Goal: Communication & Community: Answer question/provide support

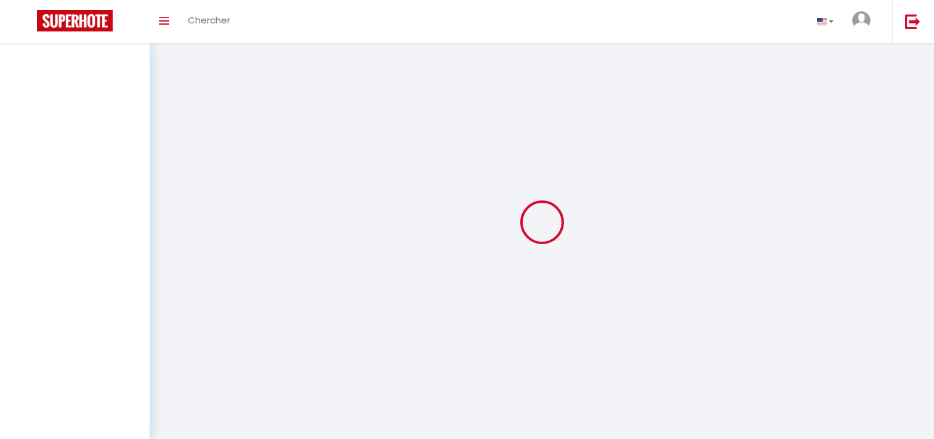
select select "message"
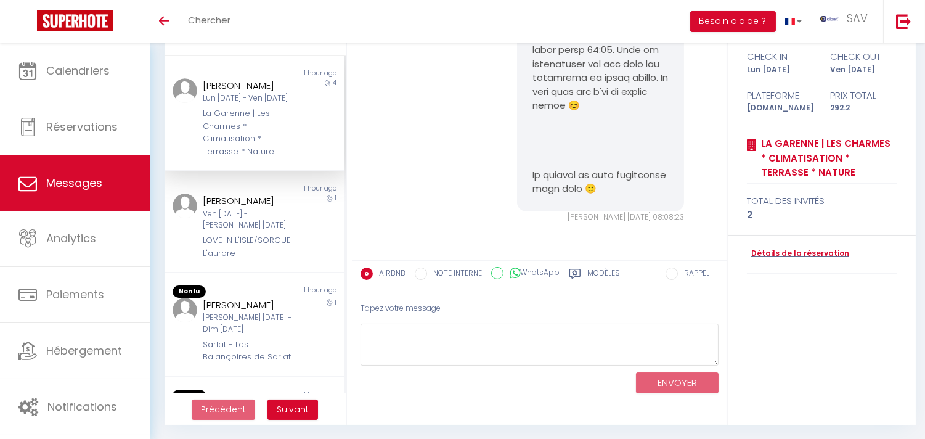
scroll to position [115, 0]
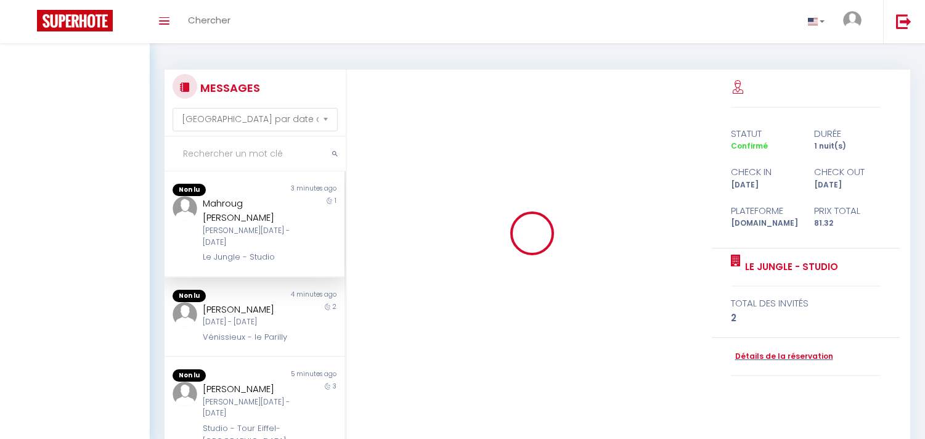
select select "message"
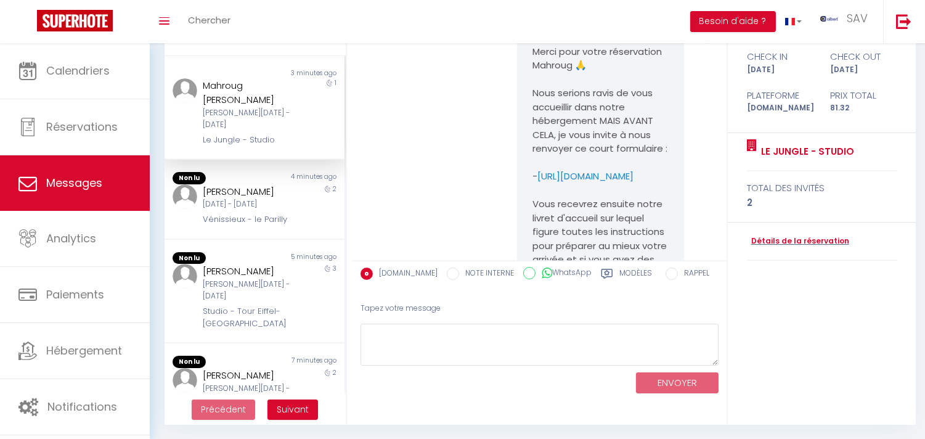
scroll to position [3062, 0]
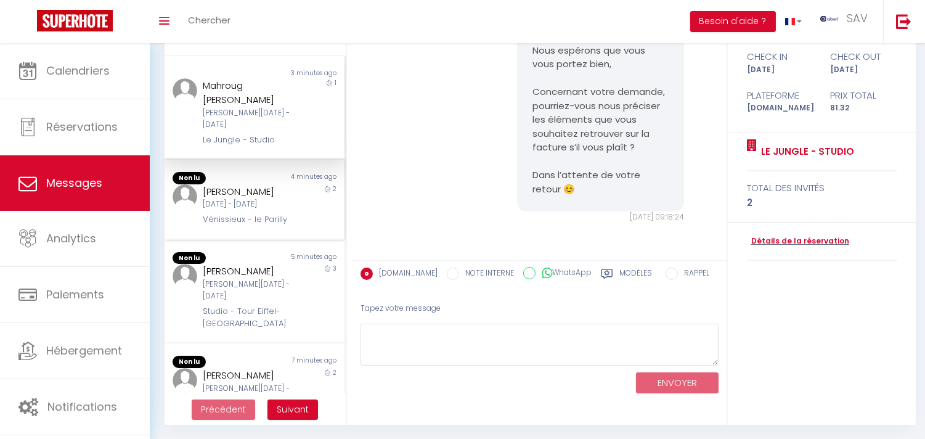
click at [240, 184] on div "[PERSON_NAME]" at bounding box center [247, 191] width 89 height 15
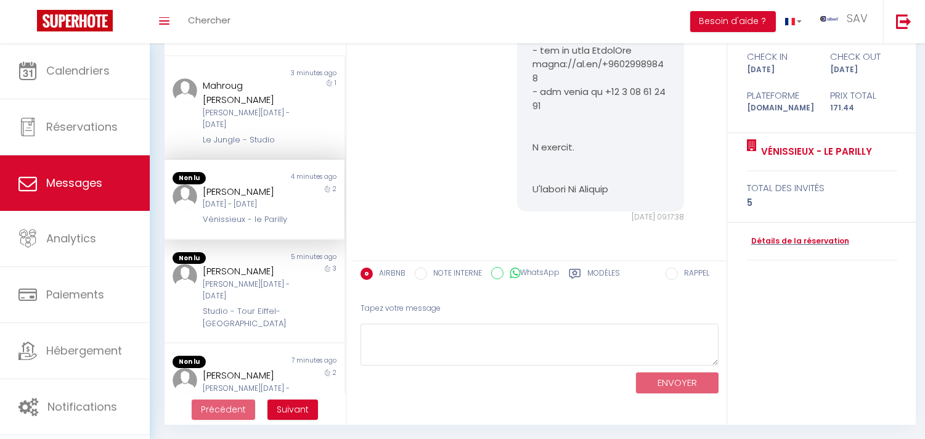
scroll to position [763, 0]
click at [237, 276] on div "[PERSON_NAME][DATE] - [DATE]" at bounding box center [247, 287] width 89 height 23
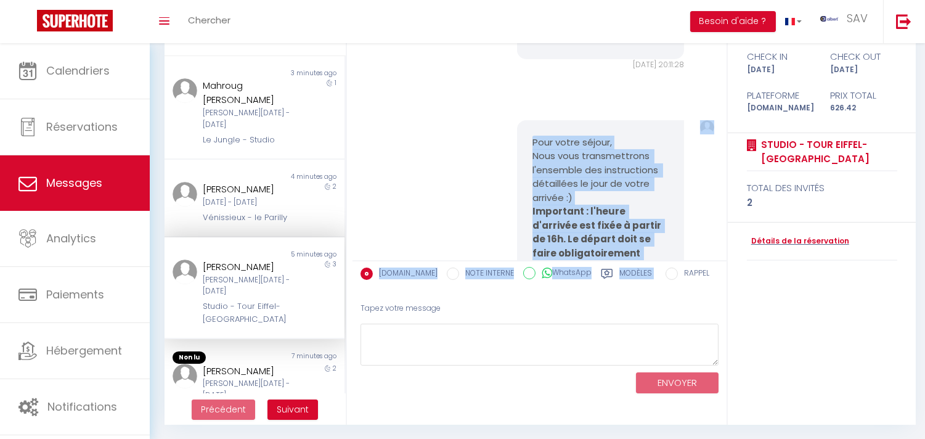
scroll to position [712, 0]
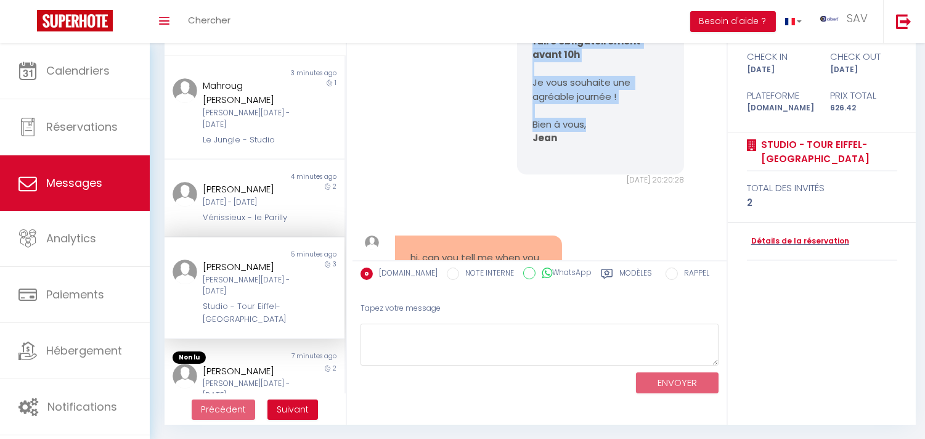
drag, startPoint x: 525, startPoint y: 155, endPoint x: 624, endPoint y: 93, distance: 116.5
click at [624, 93] on div "Pour votre séjour, Nous vous transmettrons l'ensemble des instructions détaillé…" at bounding box center [600, 41] width 167 height 267
copy pre "Pour votre séjour, Nous vous transmettrons l'ensemble des instructions détaillé…"
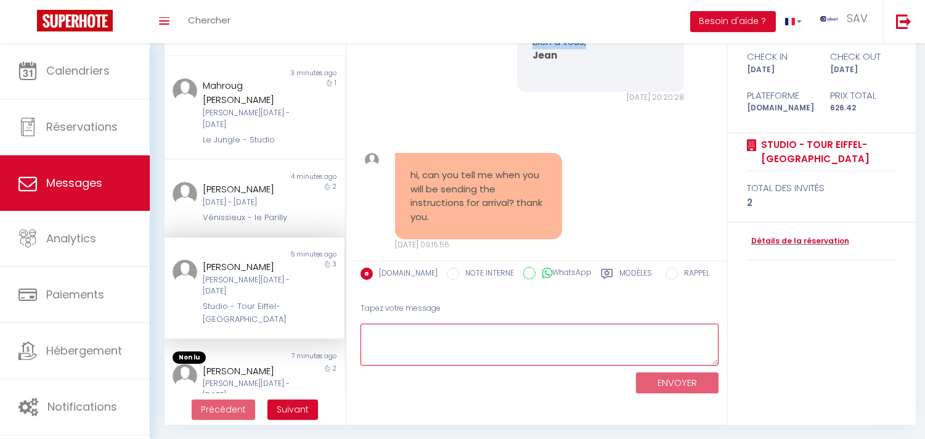
click at [471, 342] on textarea at bounding box center [539, 344] width 358 height 42
paste textarea "Hello [PERSON_NAME], We hope you are well. Regarding your request, we will send…"
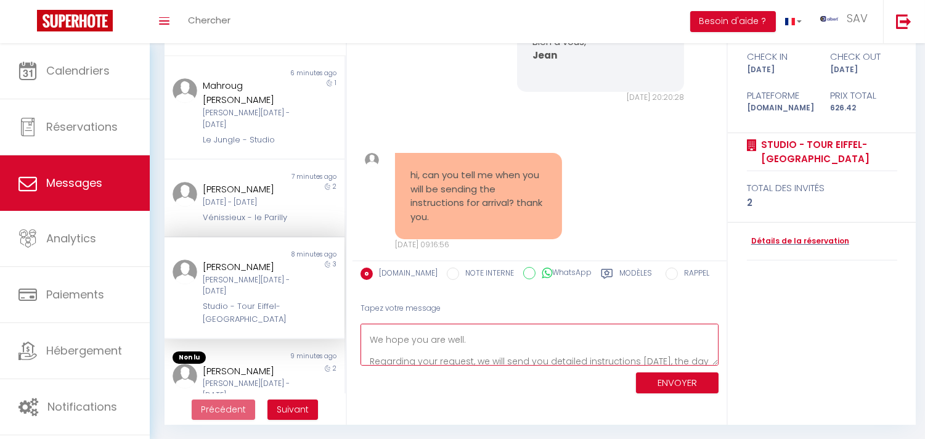
scroll to position [0, 0]
type textarea "Hello [PERSON_NAME], We hope you are well. Regarding your request, we will send…"
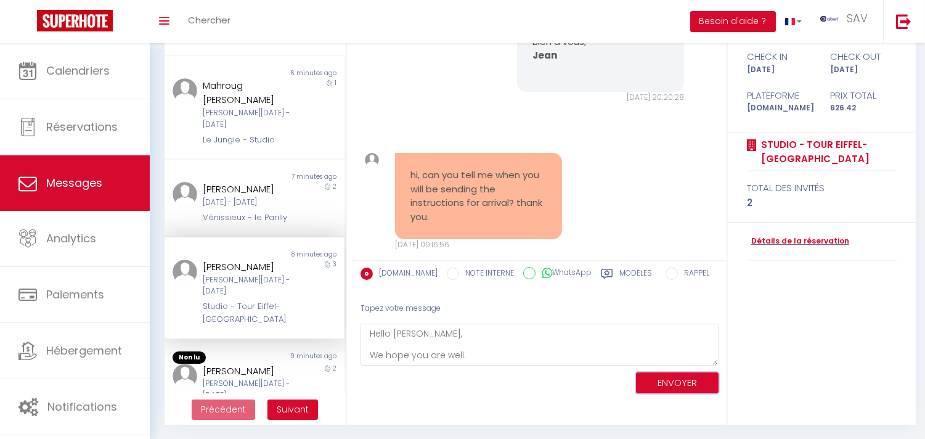
click at [661, 374] on button "ENVOYER" at bounding box center [677, 383] width 83 height 22
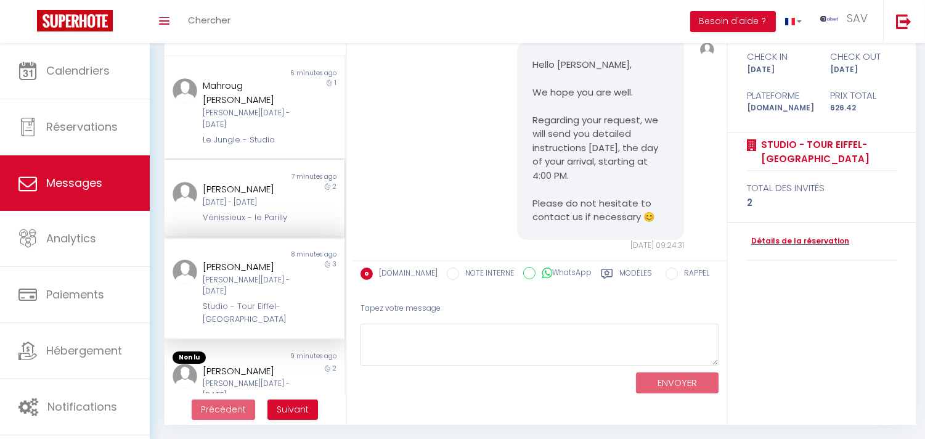
scroll to position [68, 0]
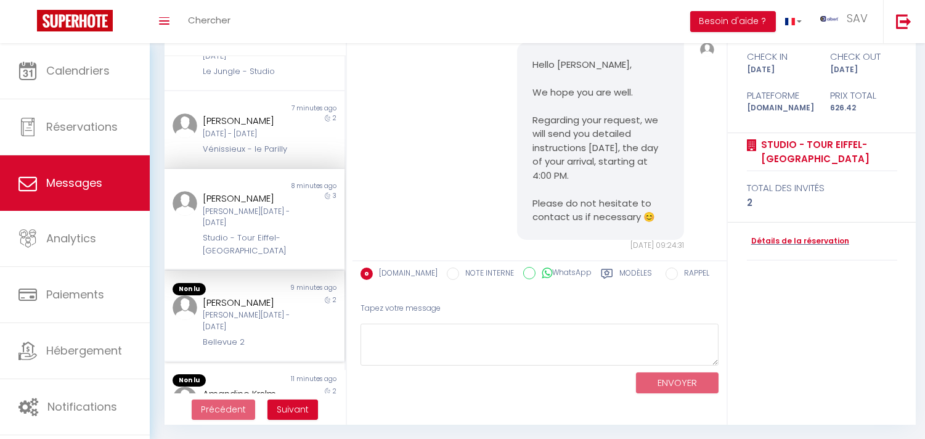
click at [290, 283] on div "9 minutes ago" at bounding box center [299, 289] width 90 height 12
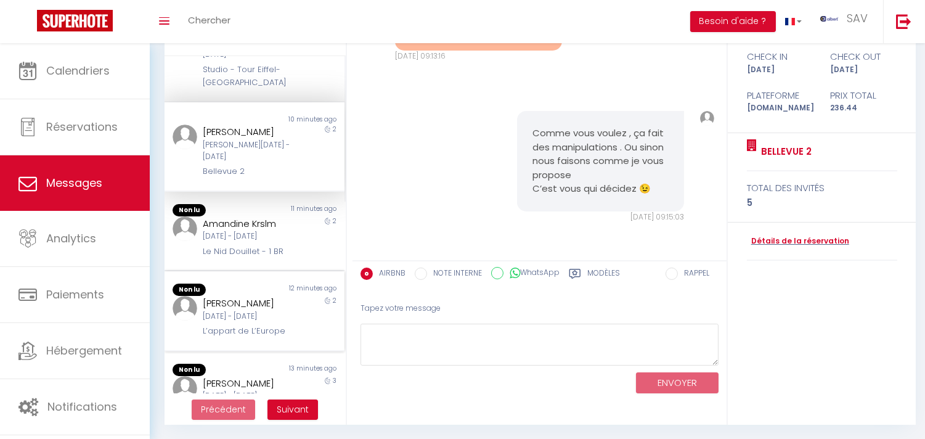
scroll to position [273, 0]
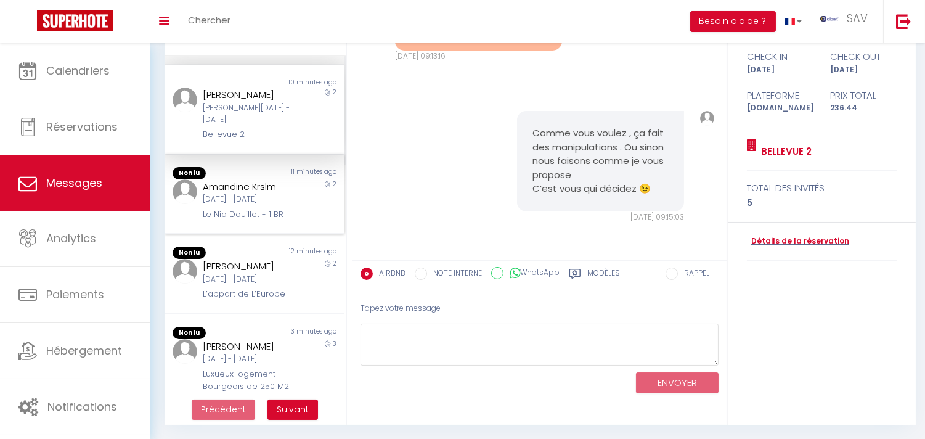
click at [299, 179] on div "2" at bounding box center [321, 200] width 45 height 42
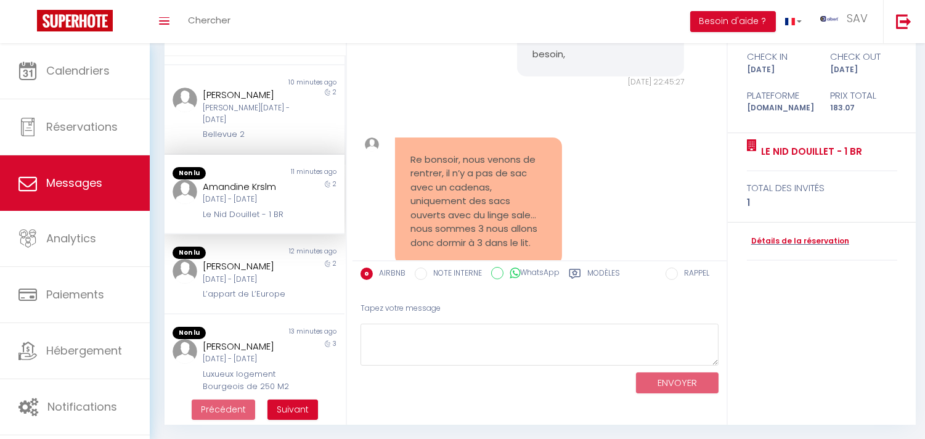
scroll to position [5885, 0]
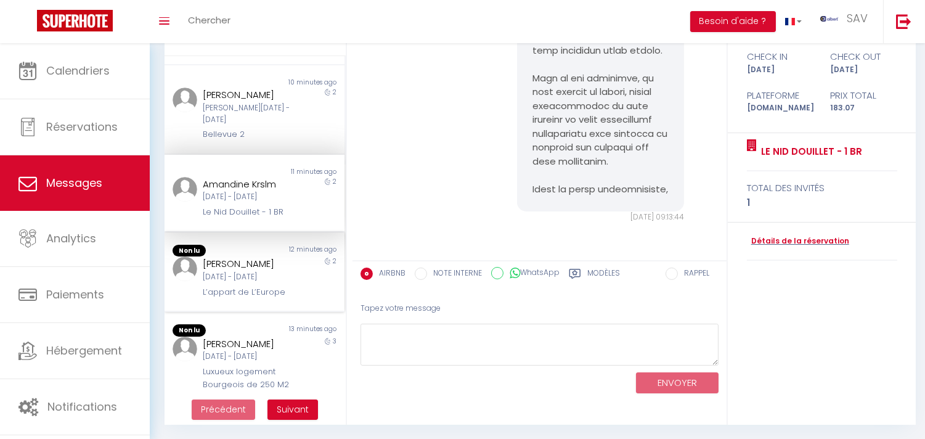
click at [300, 256] on div "2" at bounding box center [321, 277] width 45 height 42
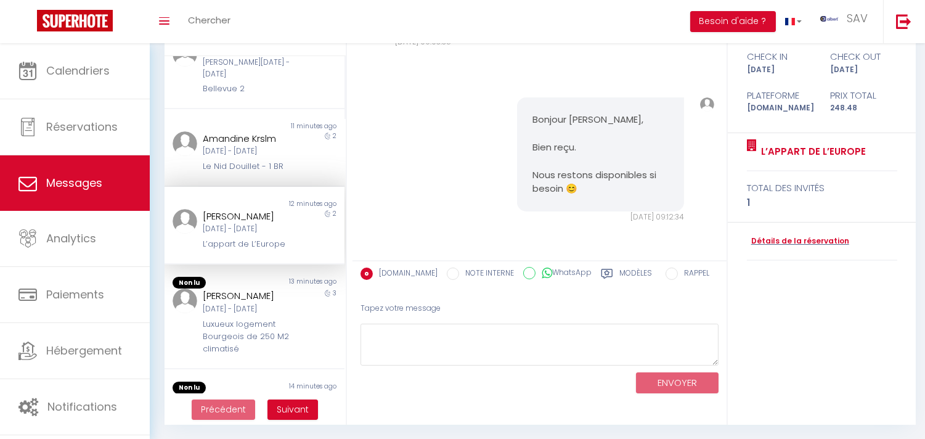
scroll to position [342, 0]
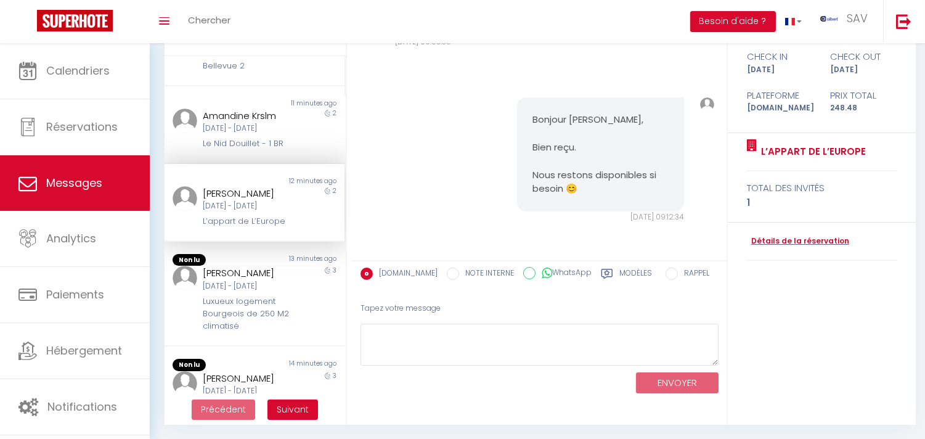
click at [291, 255] on div "13 minutes ago" at bounding box center [299, 260] width 90 height 12
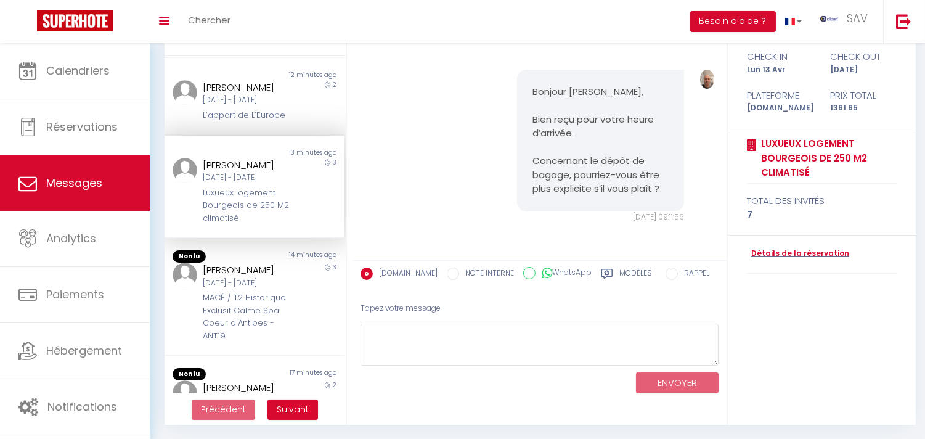
scroll to position [479, 0]
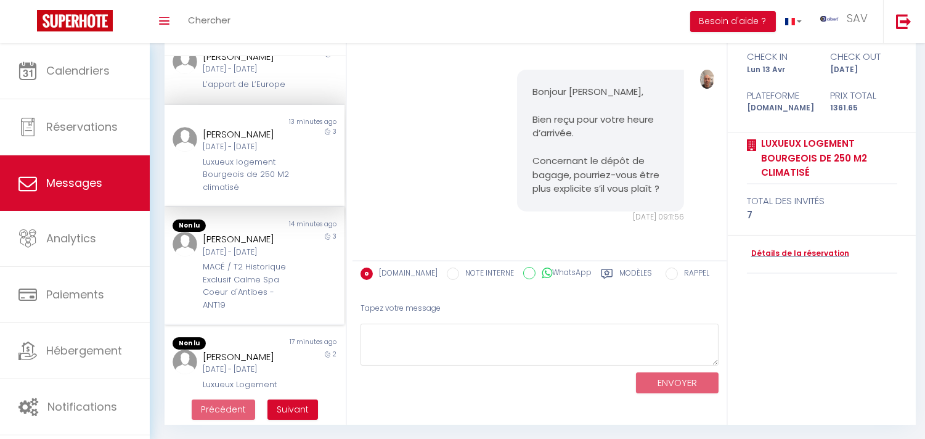
click at [299, 251] on div "3" at bounding box center [321, 271] width 45 height 79
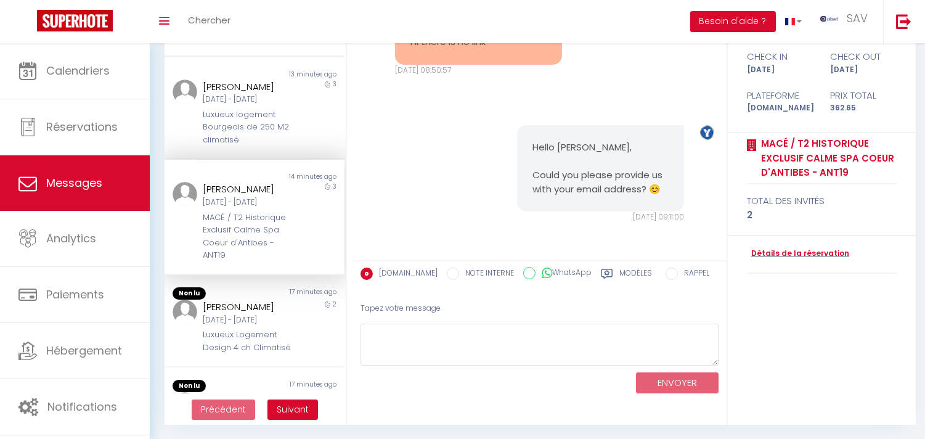
scroll to position [547, 0]
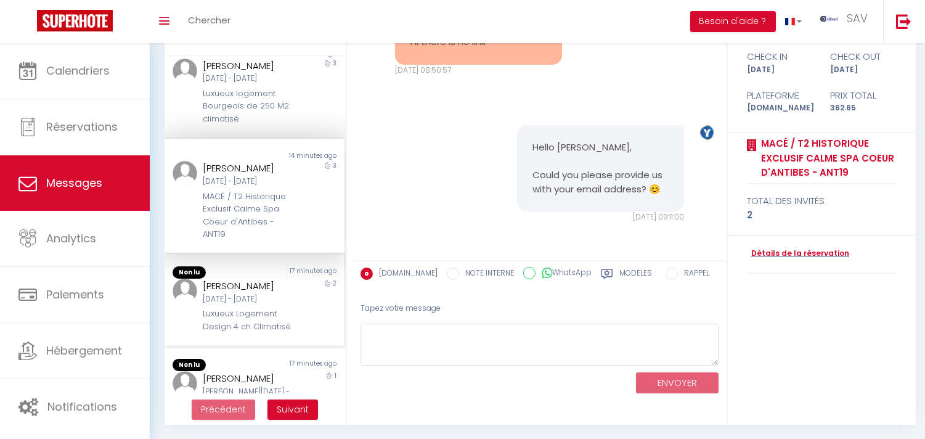
click at [291, 291] on div "[PERSON_NAME] [DATE] - [DATE] Luxueux Logement Design 4 ch Climatisé" at bounding box center [247, 305] width 105 height 54
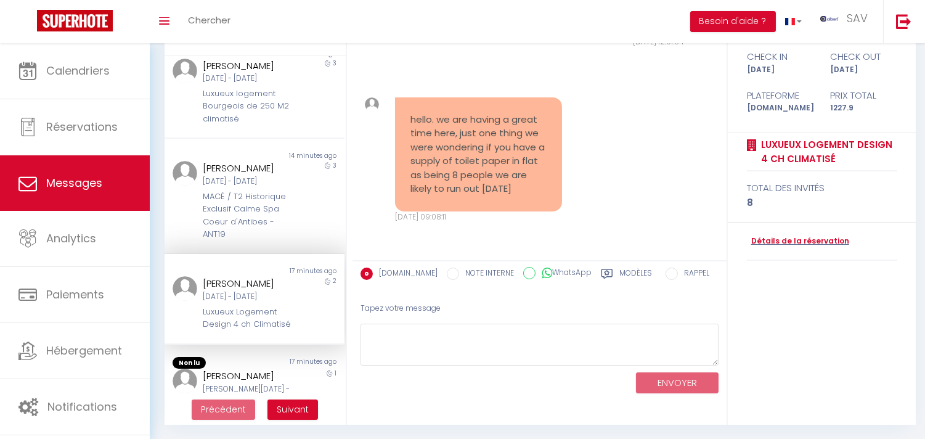
scroll to position [9303, 0]
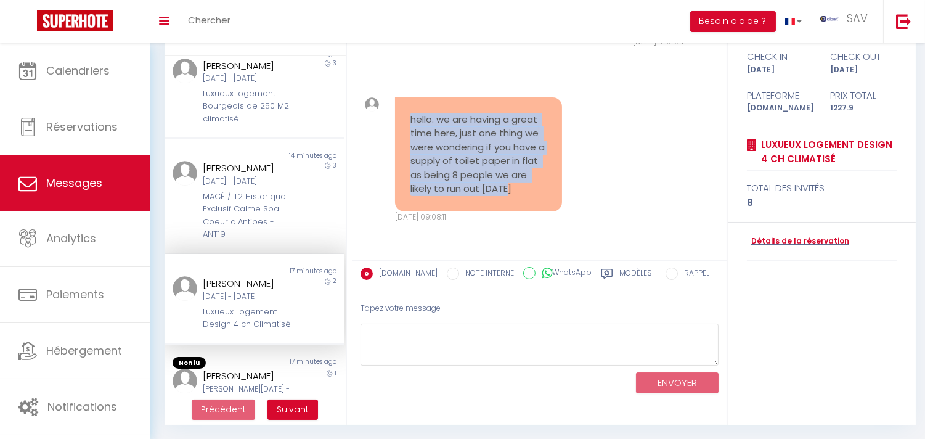
copy pre "hello. we are having a great time here, just one thing we were wondering if you…"
drag, startPoint x: 392, startPoint y: 117, endPoint x: 557, endPoint y: 201, distance: 185.4
click at [557, 201] on div "hello. we are having a great time here, just one thing we were wondering if you…" at bounding box center [478, 160] width 183 height 126
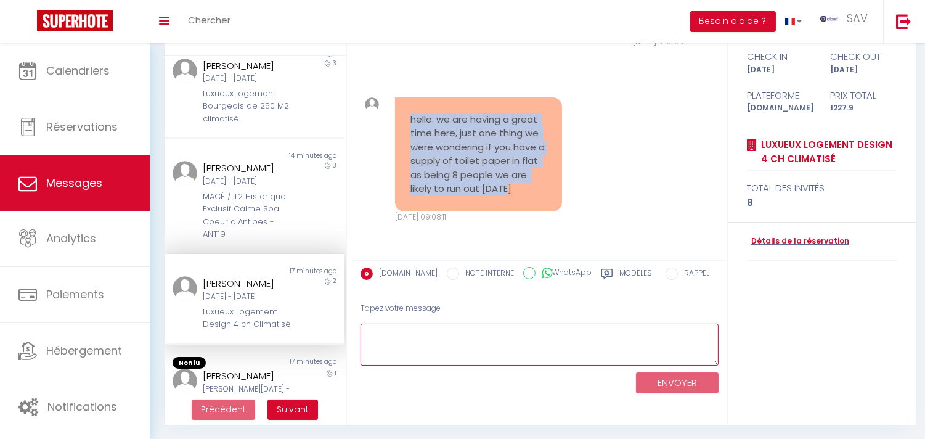
click at [427, 345] on textarea at bounding box center [539, 344] width 358 height 42
paste textarea "Hello. We're delighted to hear you enjoyed your stay with us. 😊 Regarding your …"
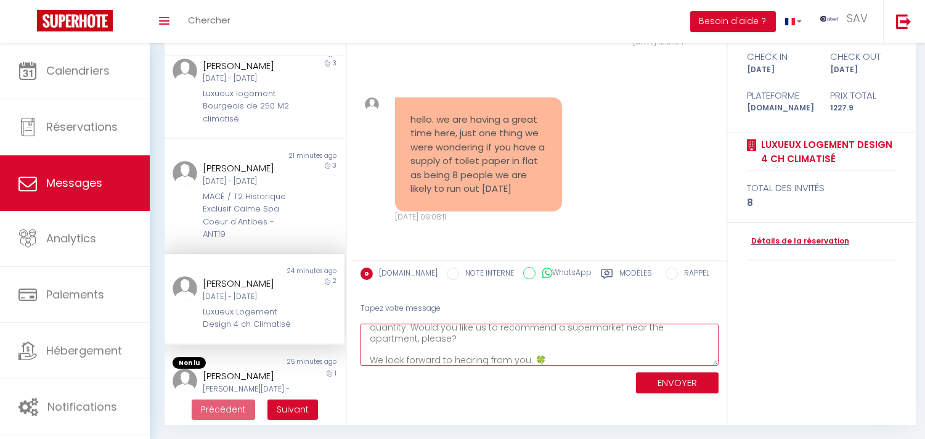
scroll to position [60, 0]
click at [530, 352] on textarea "Hello. We're delighted to hear you enjoyed your stay with us. 😊 Regarding your …" at bounding box center [539, 344] width 358 height 42
click at [600, 353] on textarea "Hello. We're delighted to hear you enjoyed your stay with us. 😊 Regarding your …" at bounding box center [539, 344] width 358 height 42
click at [421, 337] on textarea "Hello. We're delighted to hear you enjoyed your stay with us 😊 Regarding your r…" at bounding box center [539, 344] width 358 height 42
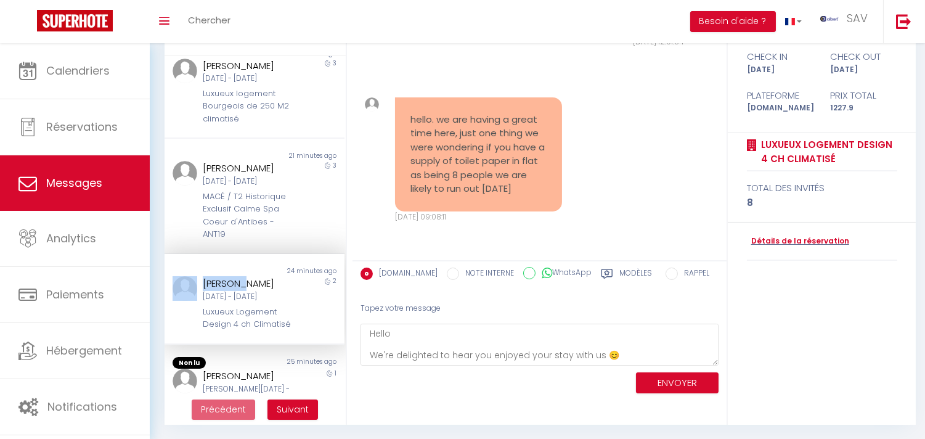
copy div "[PERSON_NAME]"
drag, startPoint x: 242, startPoint y: 282, endPoint x: 190, endPoint y: 282, distance: 52.4
click at [190, 282] on div "[PERSON_NAME] [DATE] - [DATE] Luxueux Logement Design 4 ch Climatisé 2" at bounding box center [254, 303] width 180 height 54
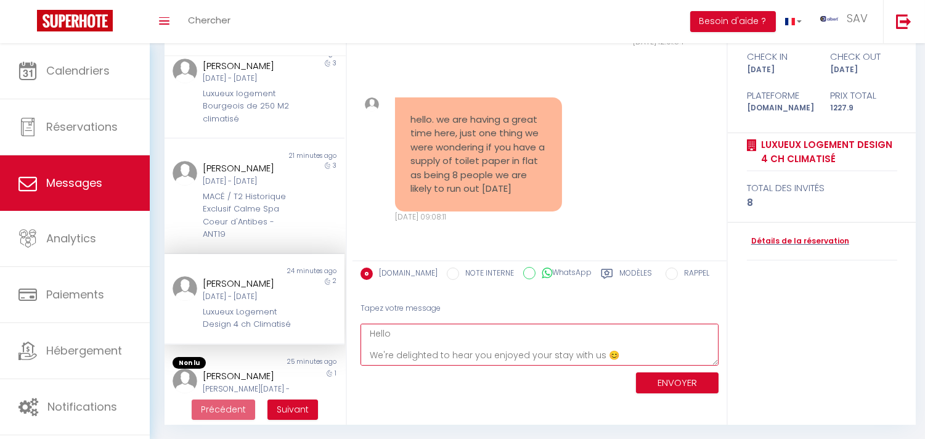
click at [421, 335] on textarea "Hello We're delighted to hear you enjoyed your stay with us 😊 Regarding your re…" at bounding box center [539, 344] width 358 height 42
paste textarea "[PERSON_NAME]"
click at [367, 342] on textarea "Hello [PERSON_NAME] We're delighted to hear you enjoyed your stay with us 😊 Reg…" at bounding box center [539, 344] width 358 height 42
click at [466, 330] on textarea "Hello [PERSON_NAME] We're delighted to hear you enjoyed your stay with us 😊 Reg…" at bounding box center [539, 344] width 358 height 42
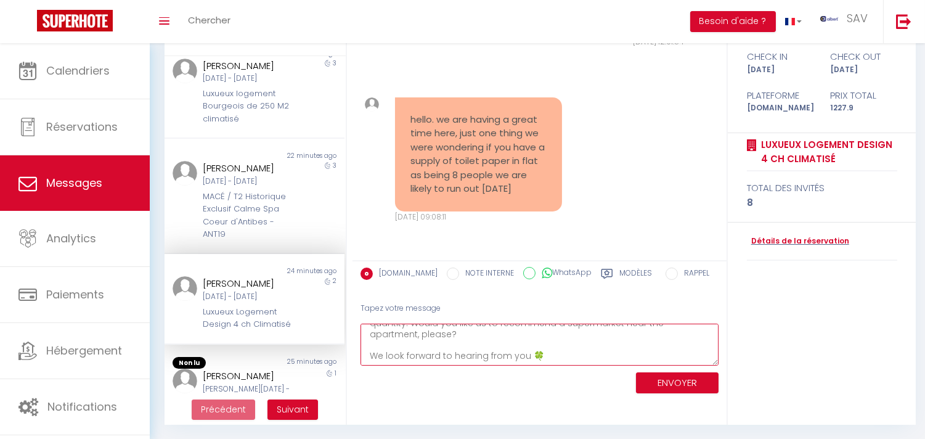
type textarea "Hello [PERSON_NAME], We're delighted to hear you enjoyed your stay with us 😊 Re…"
click at [655, 376] on button "ENVOYER" at bounding box center [677, 383] width 83 height 22
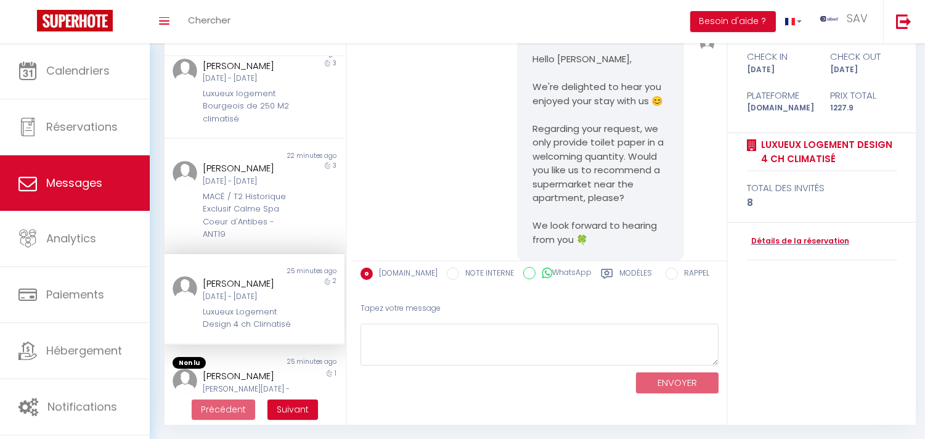
scroll to position [9616, 0]
